Goal: Transaction & Acquisition: Purchase product/service

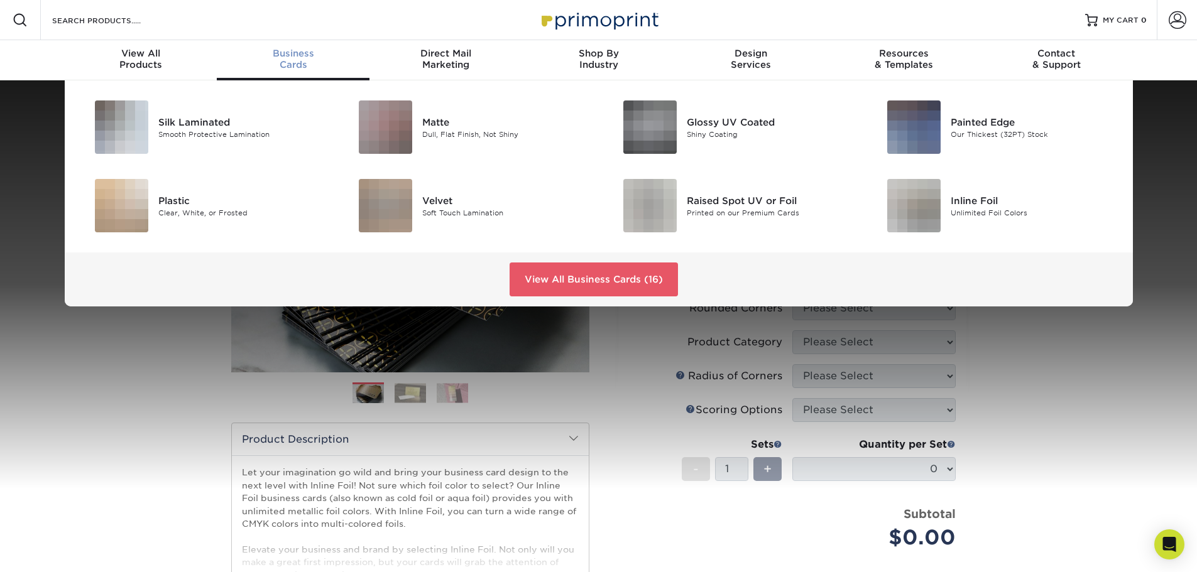
click at [288, 53] on span "Business" at bounding box center [293, 53] width 153 height 11
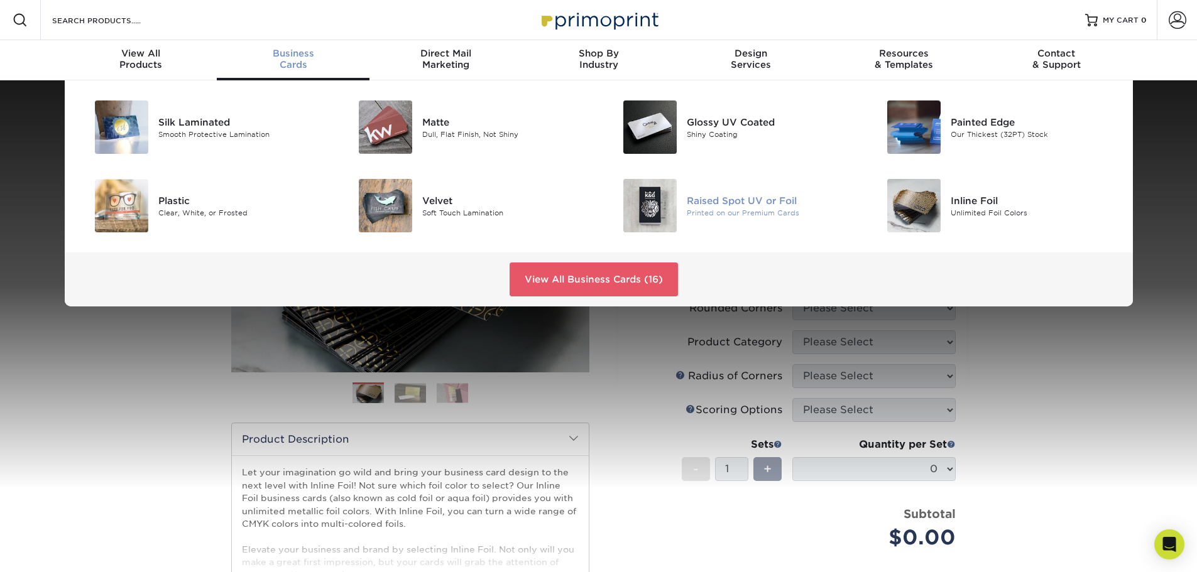
click at [733, 202] on div "Raised Spot UV or Foil" at bounding box center [770, 200] width 166 height 14
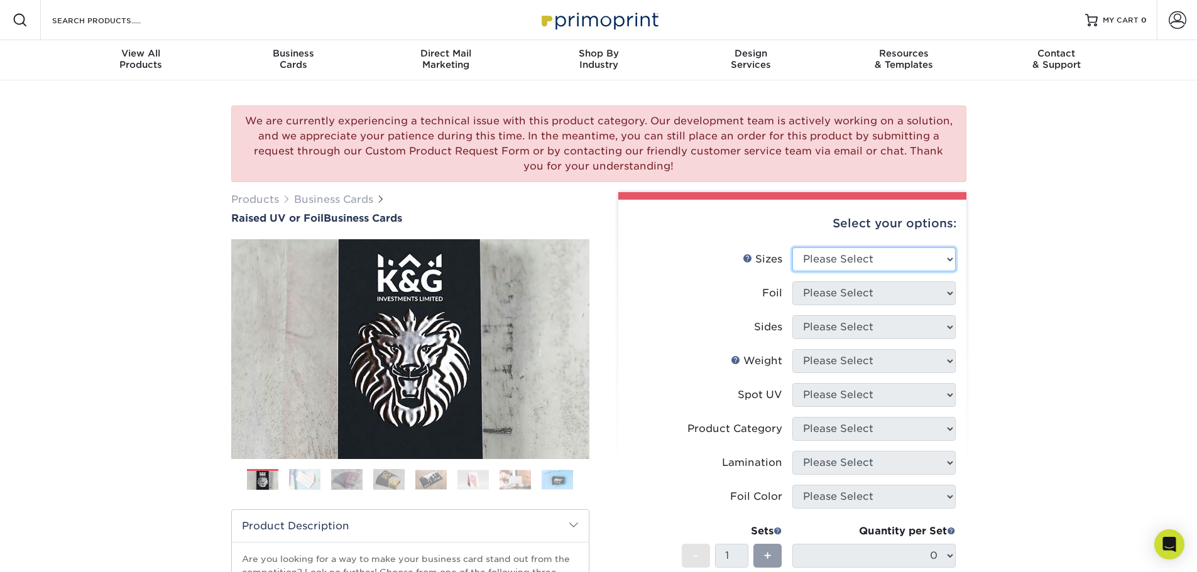
click at [854, 259] on select "Please Select 2" x 3.5" - Standard" at bounding box center [873, 259] width 163 height 24
select select "2.00x3.50"
click at [792, 247] on select "Please Select 2" x 3.5" - Standard" at bounding box center [873, 259] width 163 height 24
click at [850, 296] on select "Please Select No Yes" at bounding box center [873, 293] width 163 height 24
select select "0"
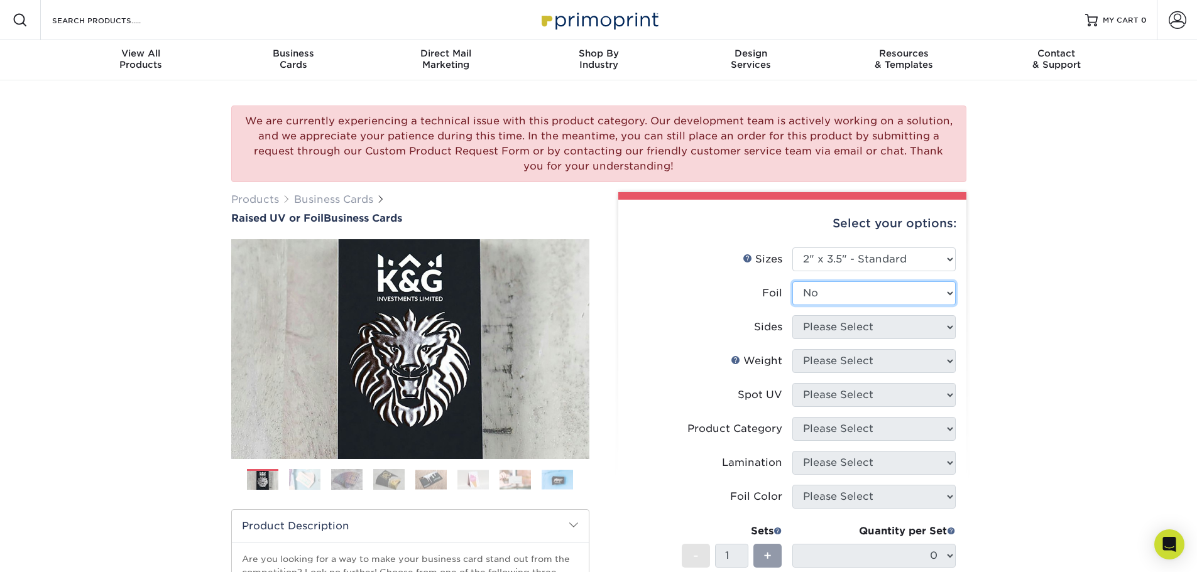
click at [792, 281] on select "Please Select No Yes" at bounding box center [873, 293] width 163 height 24
click at [842, 323] on select "Please Select Print Both Sides Print Front Only" at bounding box center [873, 327] width 163 height 24
select select "13abbda7-1d64-4f25-8bb2-c179b224825d"
click at [792, 315] on select "Please Select Print Both Sides Print Front Only" at bounding box center [873, 327] width 163 height 24
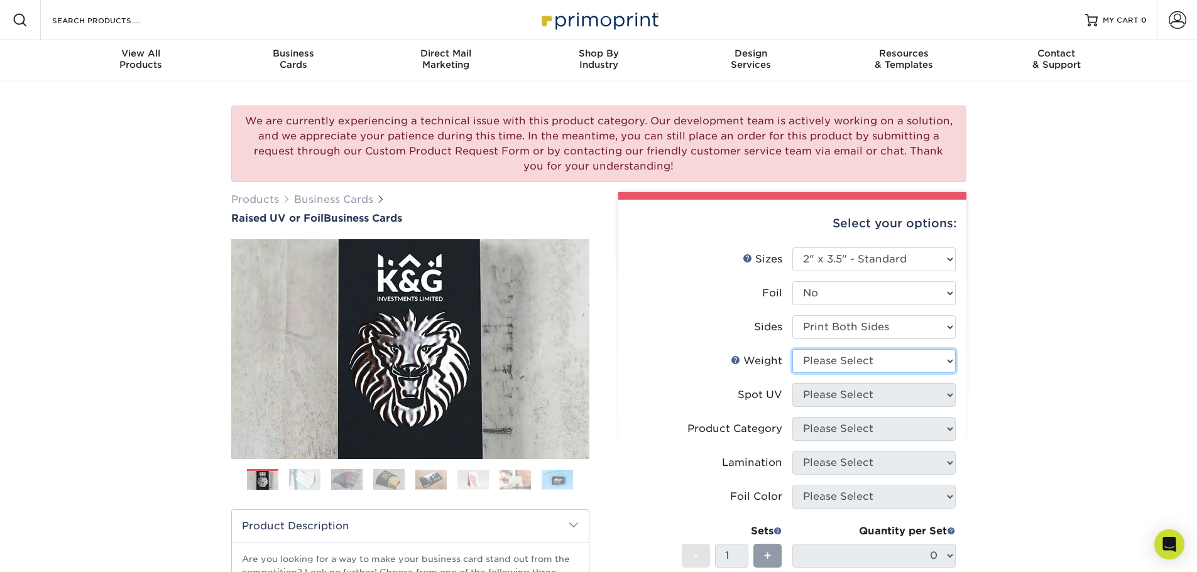
click at [839, 365] on select "Please Select 16PT" at bounding box center [873, 361] width 163 height 24
select select "16PT"
click at [792, 349] on select "Please Select 16PT" at bounding box center [873, 361] width 163 height 24
click at [835, 394] on select "Please Select No Spot UV Front Only" at bounding box center [873, 395] width 163 height 24
select select "1"
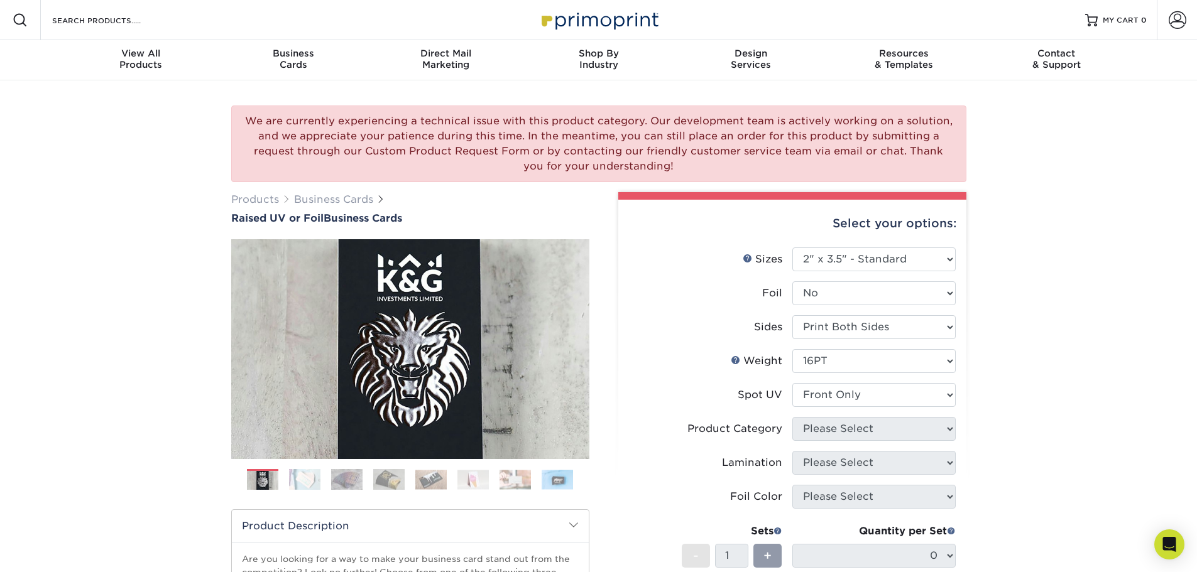
click at [792, 383] on select "Please Select No Spot UV Front Only" at bounding box center [873, 395] width 163 height 24
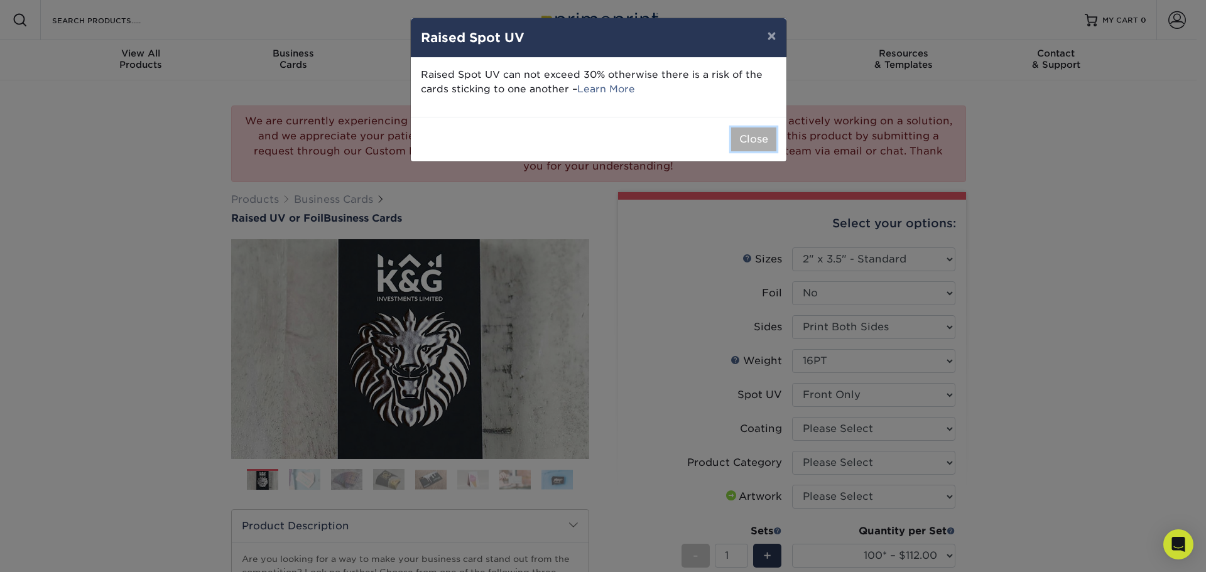
click at [755, 139] on button "Close" at bounding box center [753, 140] width 45 height 24
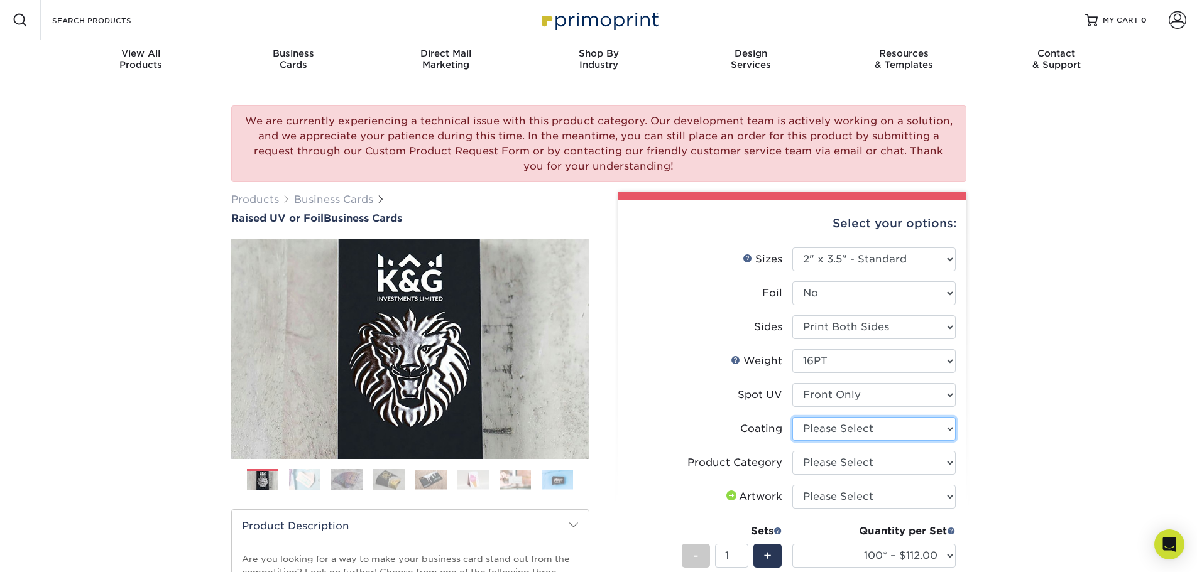
click at [880, 433] on select at bounding box center [873, 429] width 163 height 24
select select "3e7618de-abca-4bda-9f97-8b9129e913d8"
click at [792, 417] on select at bounding box center [873, 429] width 163 height 24
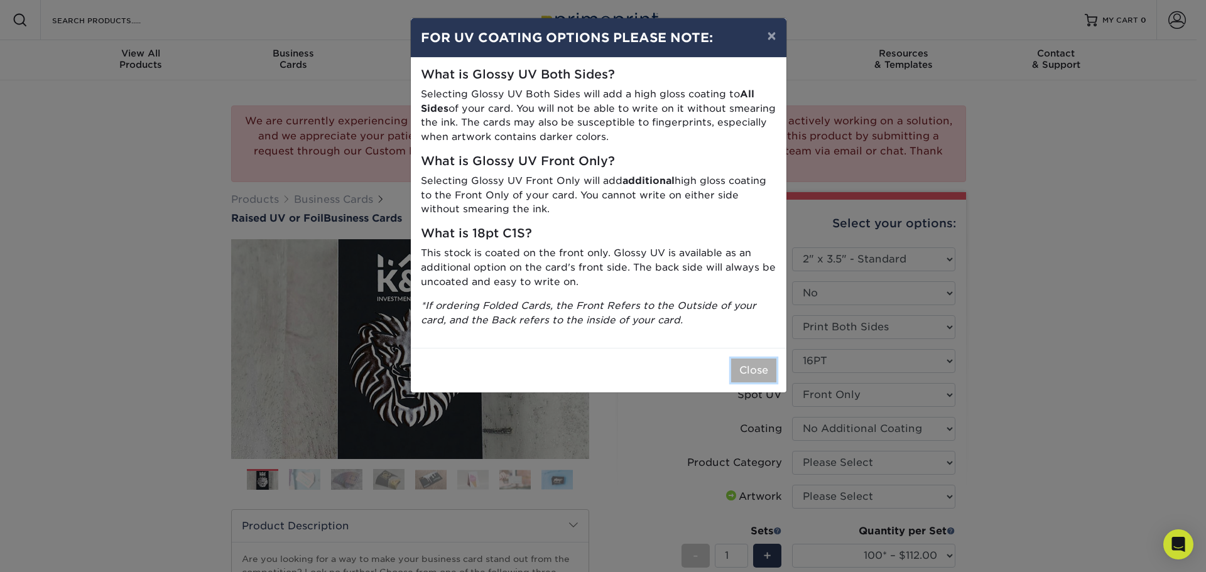
click at [749, 368] on button "Close" at bounding box center [753, 371] width 45 height 24
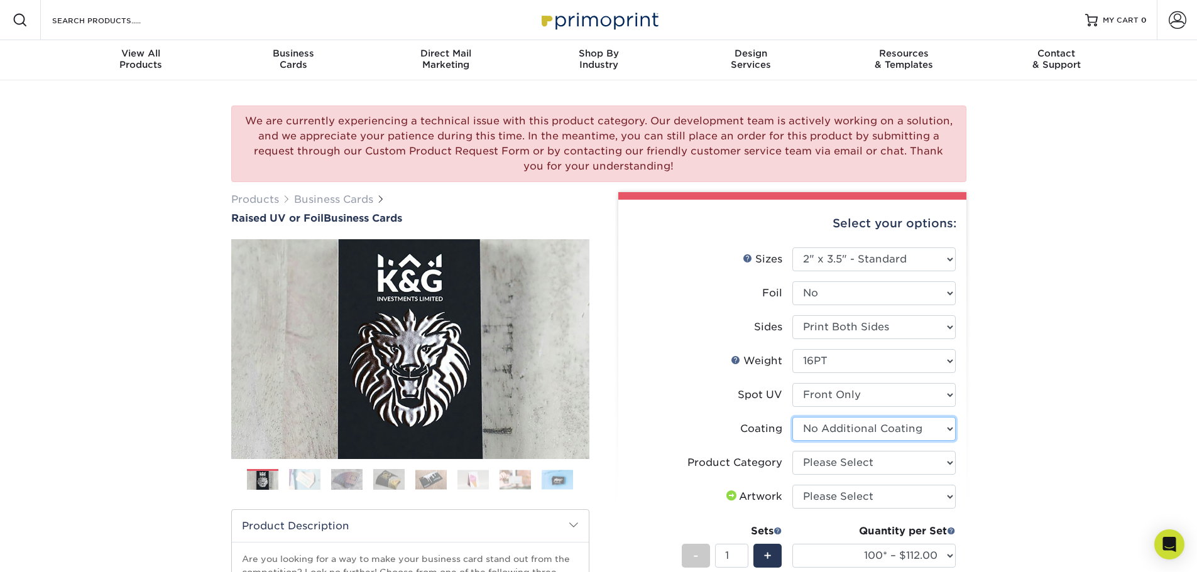
click at [874, 427] on select at bounding box center [873, 429] width 163 height 24
click at [871, 471] on select "Please Select Business Cards" at bounding box center [873, 463] width 163 height 24
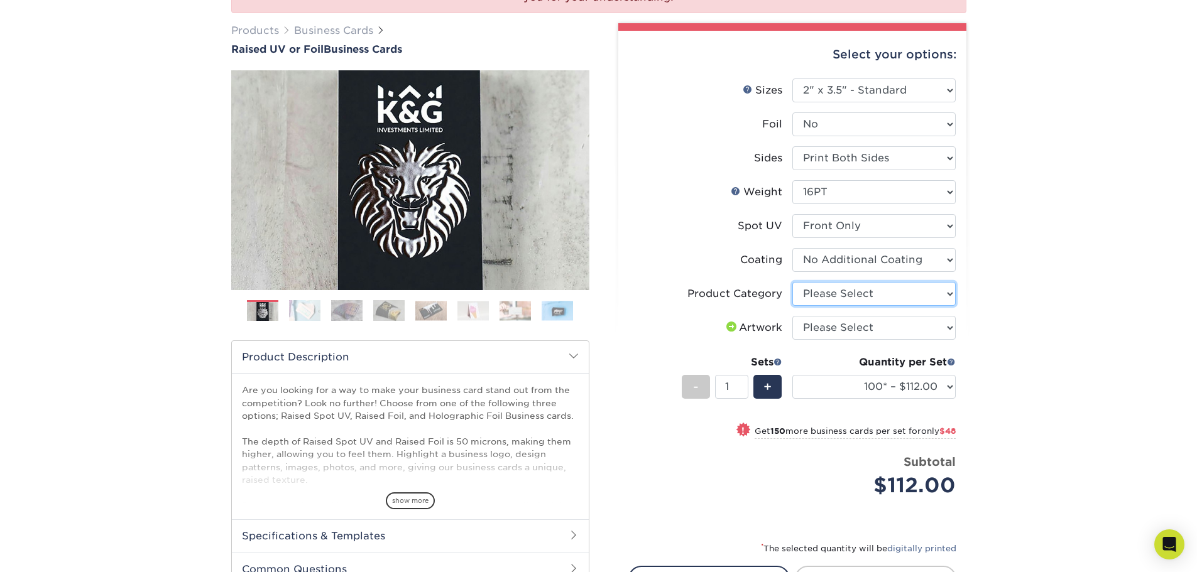
scroll to position [188, 0]
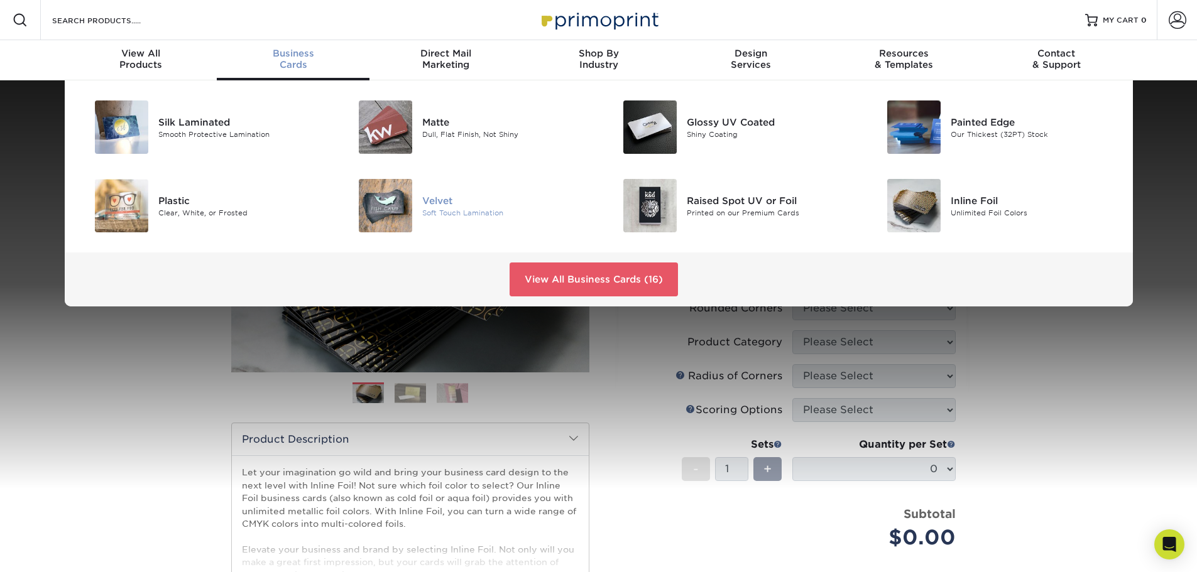
click at [398, 211] on img at bounding box center [385, 205] width 53 height 53
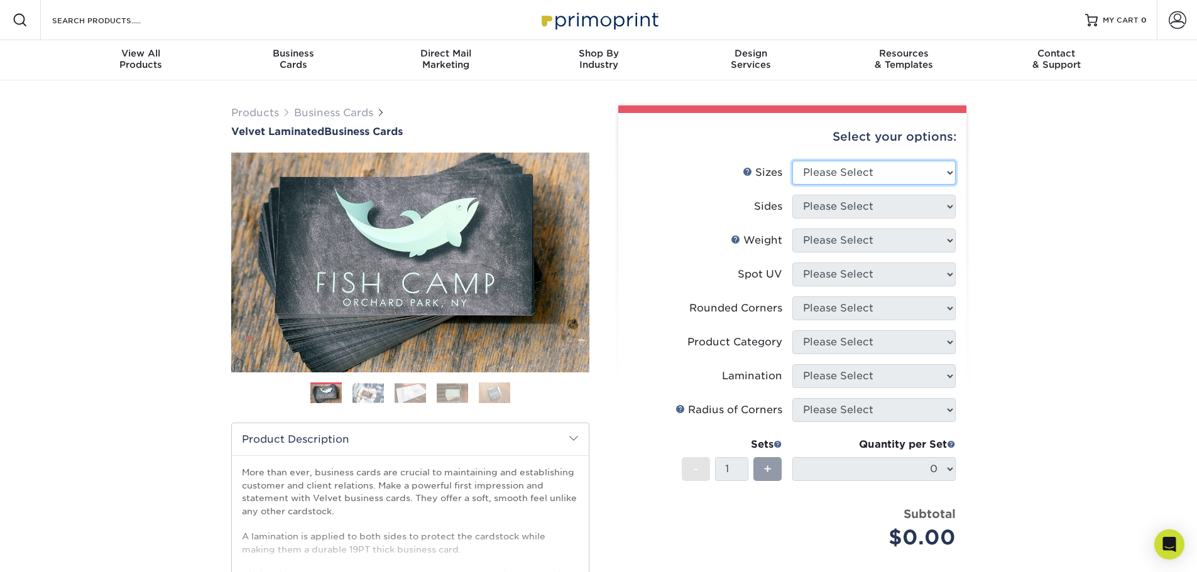
click at [924, 176] on select "Please Select 1.5" x 3.5" - Mini 1.75" x 3.5" - Mini 2" x 2" - Square 2" x 3" -…" at bounding box center [873, 173] width 163 height 24
click at [626, 259] on div "Select your options: Sizes Help Sizes Please Select 1.5" x 3.5" - Mini 1.75" x …" at bounding box center [792, 408] width 348 height 591
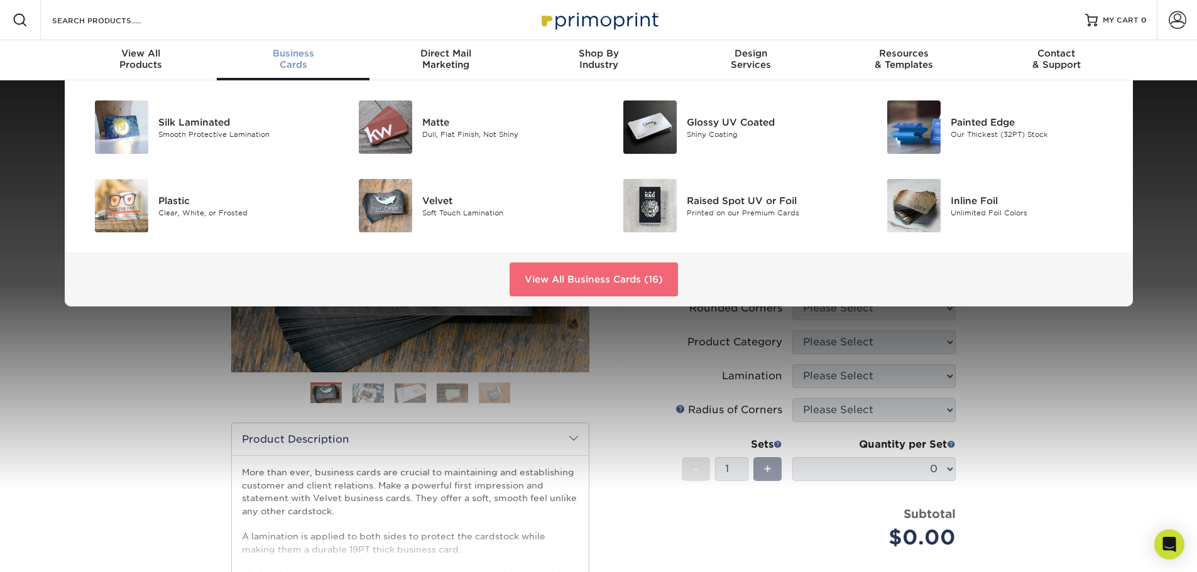
click at [607, 283] on link "View All Business Cards (16)" at bounding box center [593, 280] width 168 height 34
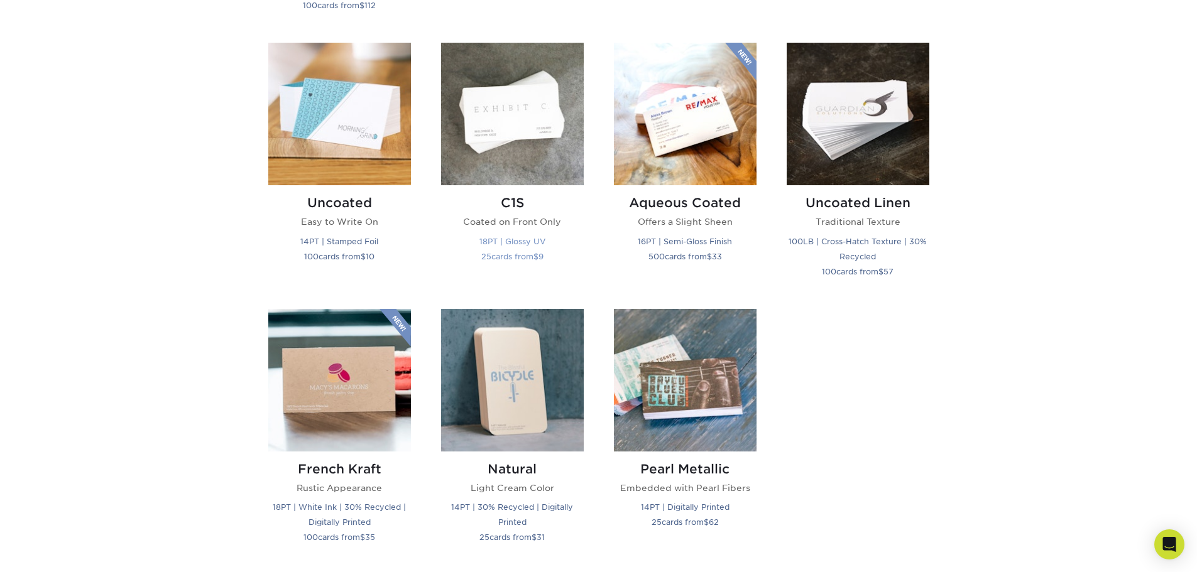
scroll to position [1193, 0]
